Goal: Transaction & Acquisition: Purchase product/service

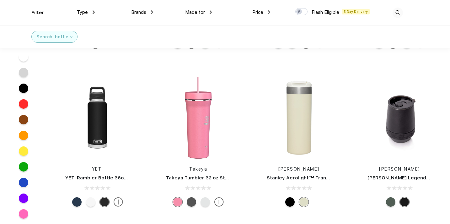
scroll to position [598, 0]
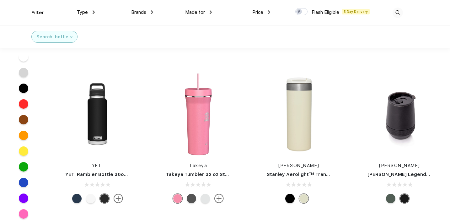
click at [288, 197] on div at bounding box center [289, 198] width 9 height 9
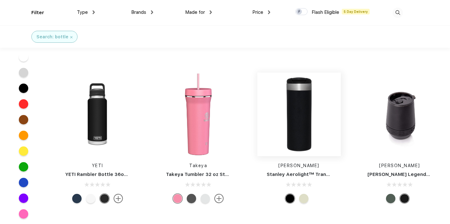
click at [303, 123] on img at bounding box center [298, 114] width 83 height 83
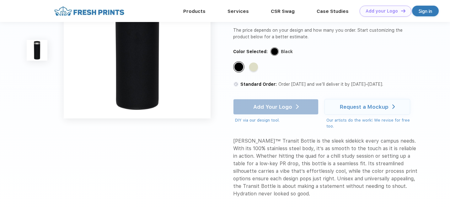
scroll to position [71, 0]
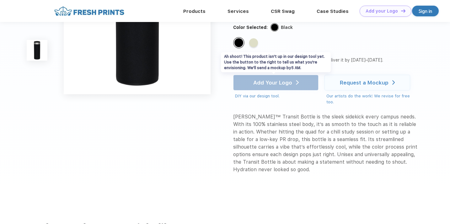
click at [288, 80] on div "Add Your Logo DIY via our design tool. Ah shoot! This product isn't up in our d…" at bounding box center [275, 87] width 85 height 24
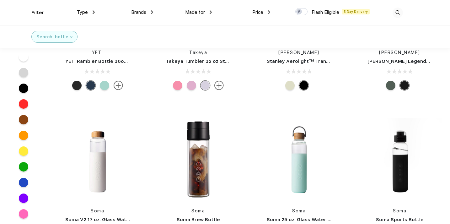
scroll to position [758, 0]
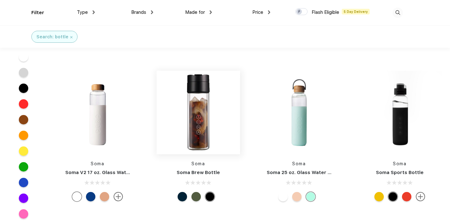
click at [196, 116] on img at bounding box center [198, 112] width 83 height 83
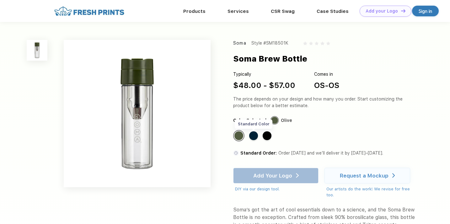
click at [252, 139] on div "Standard Color" at bounding box center [253, 135] width 9 height 9
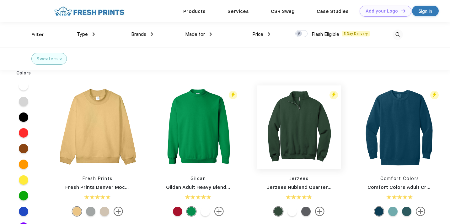
click at [298, 140] on img at bounding box center [298, 126] width 83 height 83
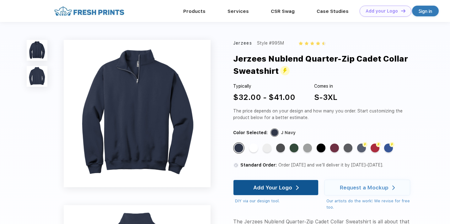
click at [268, 190] on div "Add Your Logo" at bounding box center [272, 187] width 39 height 6
